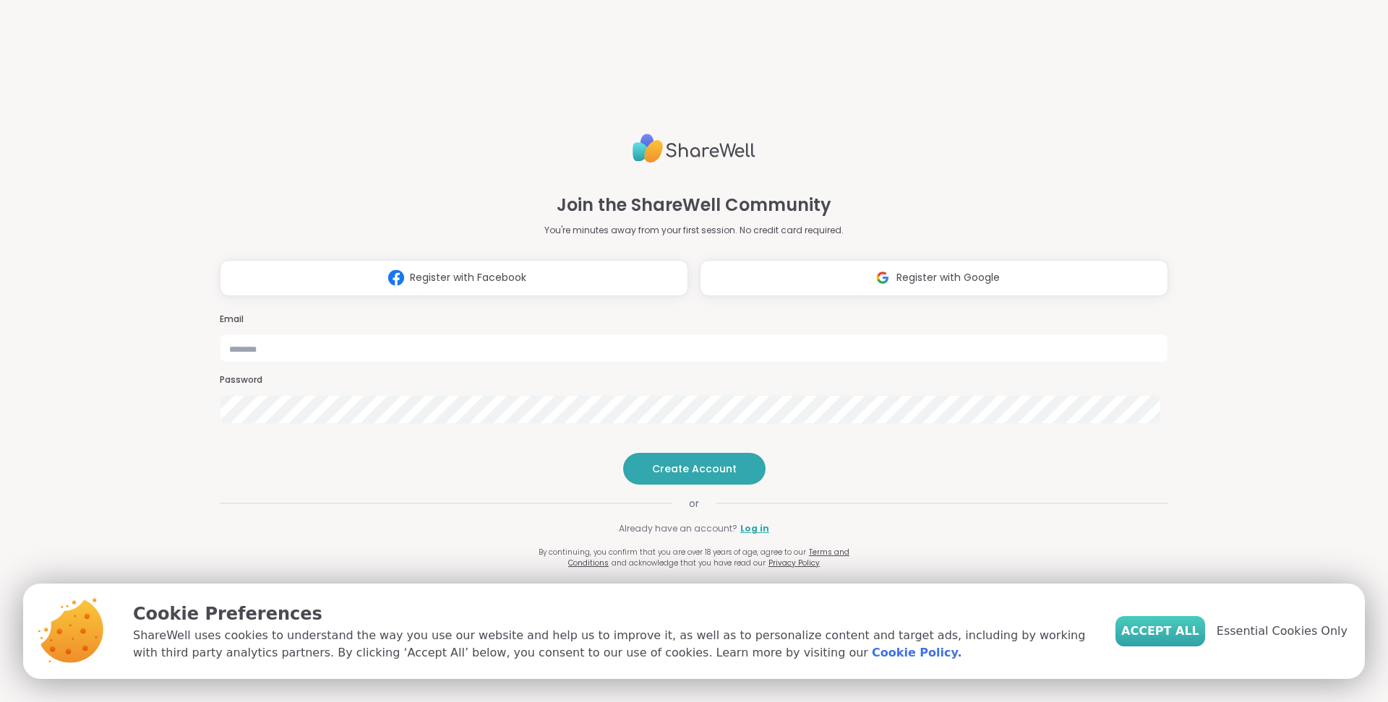
click at [1157, 629] on span "Accept All" at bounding box center [1160, 631] width 78 height 17
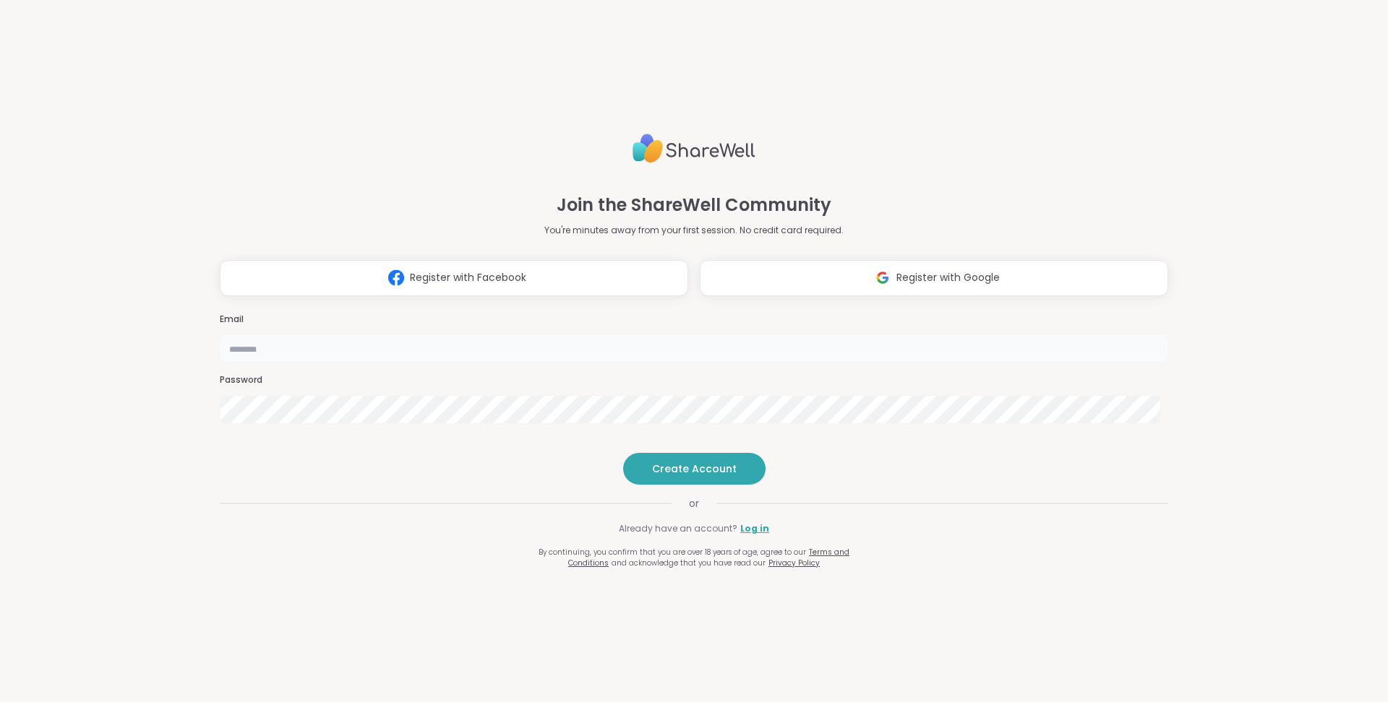
click at [650, 334] on input "email" at bounding box center [694, 348] width 948 height 29
type input "**********"
